Goal: Entertainment & Leisure: Consume media (video, audio)

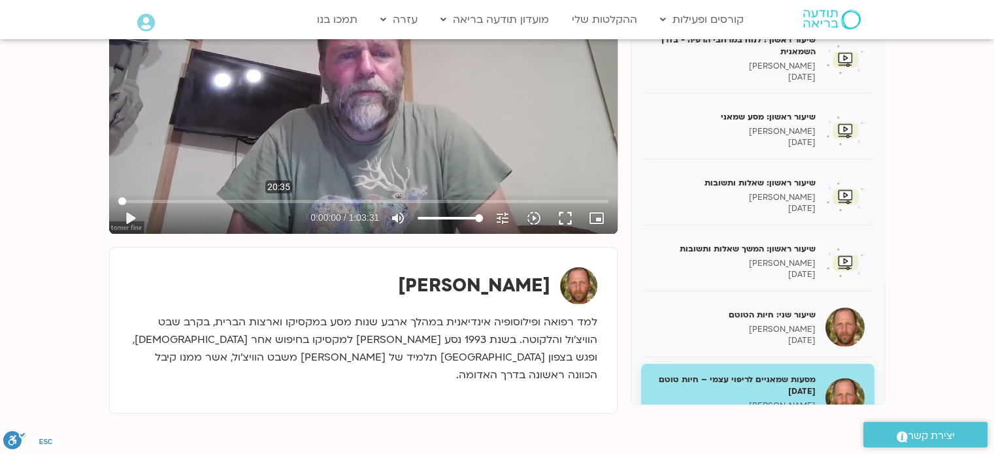
scroll to position [261, 0]
click at [278, 203] on input "Seek" at bounding box center [363, 201] width 490 height 8
click at [129, 218] on button "play_arrow" at bounding box center [129, 218] width 31 height 31
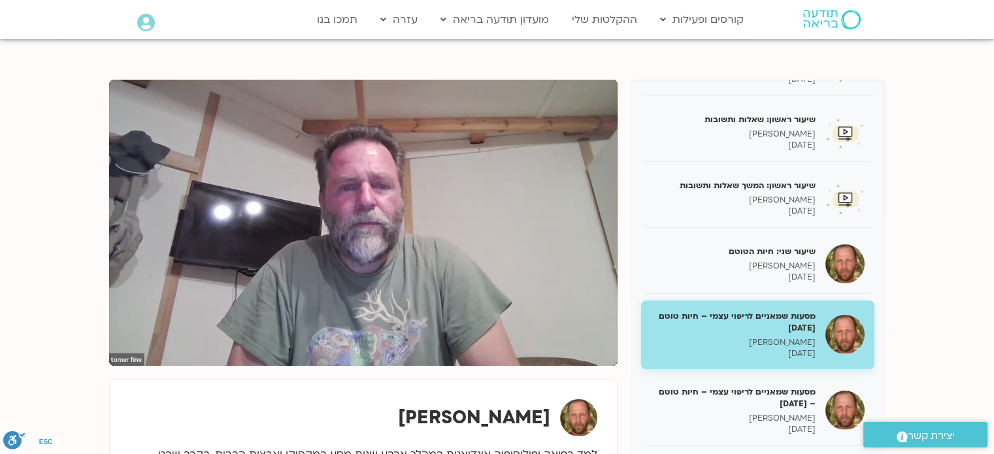
scroll to position [196, 0]
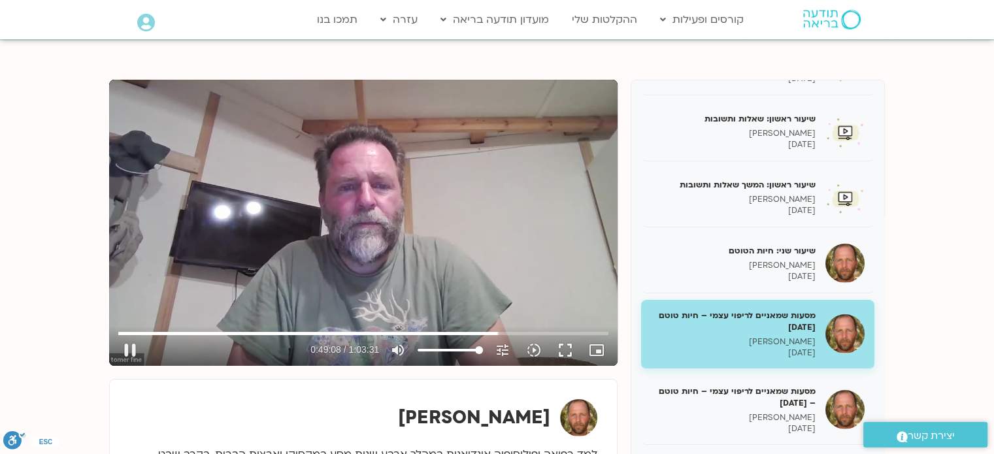
click at [323, 253] on div "Skip Ad 46:34 pause 0:49:08 / 1:03:31 volume_up Mute tune Resolution Auto 720p …" at bounding box center [363, 223] width 508 height 286
click at [463, 329] on input "Seek" at bounding box center [363, 333] width 490 height 8
click at [367, 260] on div "Skip Ad 44:51 play_arrow 0:44:59 / 1:03:31 volume_up Mute tune Resolution Auto …" at bounding box center [363, 223] width 508 height 286
click at [324, 250] on div "Skip Ad 44:51 pause 0:48:20 / 1:03:31 volume_up Mute tune Resolution Auto 720p …" at bounding box center [363, 223] width 508 height 286
click at [277, 331] on input "Seek" at bounding box center [363, 333] width 490 height 8
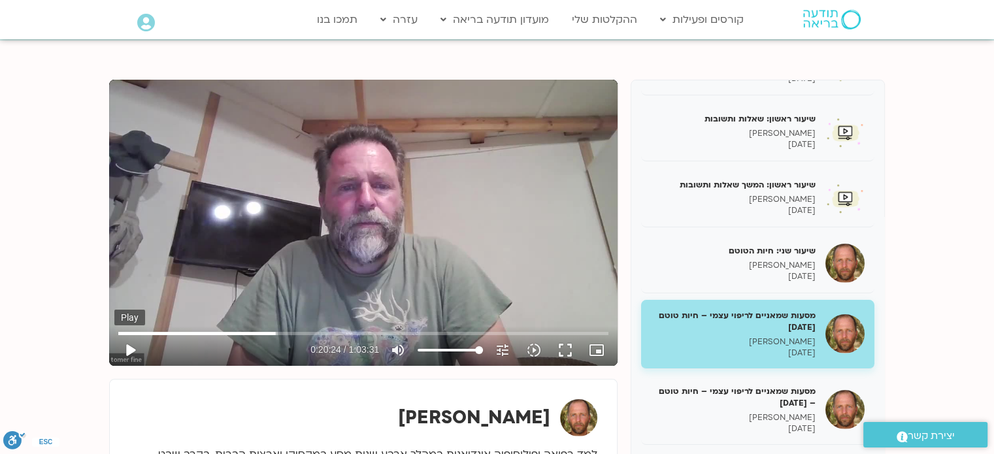
click at [128, 346] on button "play_arrow" at bounding box center [129, 350] width 31 height 31
click at [324, 331] on input "Seek" at bounding box center [363, 333] width 490 height 8
click at [315, 332] on input "Seek" at bounding box center [363, 333] width 490 height 8
click at [519, 333] on input "Seek" at bounding box center [363, 333] width 490 height 8
click at [382, 222] on div "Skip Ad 51:59 pause 0:52:24 / 1:03:31 volume_up Mute tune Resolution Auto 720p …" at bounding box center [363, 223] width 508 height 286
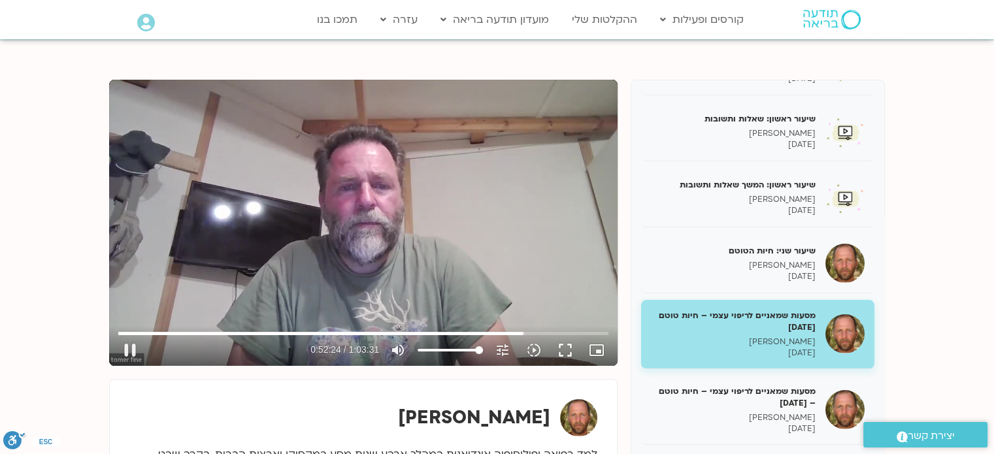
type input "3145.079022"
